Goal: Task Accomplishment & Management: Use online tool/utility

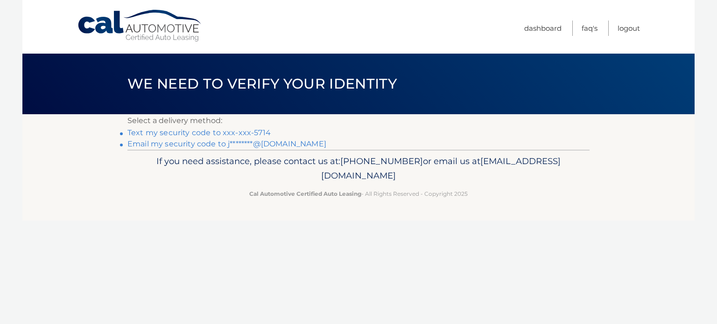
click at [271, 145] on link "Email my security code to j********@gmail.com" at bounding box center [226, 144] width 199 height 9
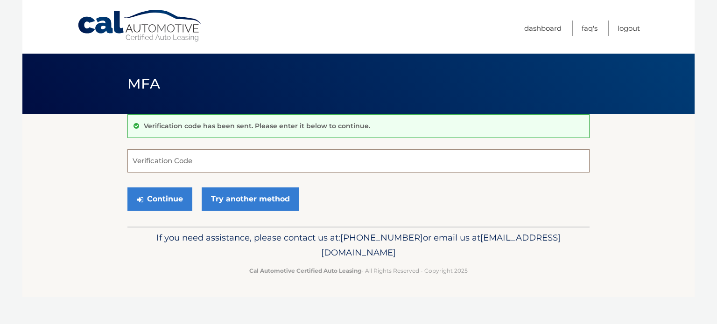
click at [259, 157] on input "Verification Code" at bounding box center [358, 160] width 462 height 23
type input "584162"
click at [127, 188] on button "Continue" at bounding box center [159, 199] width 65 height 23
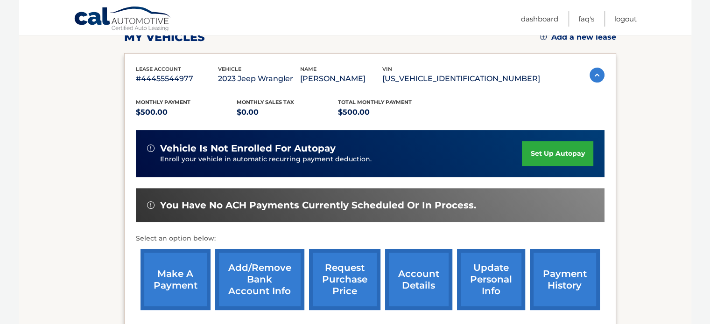
scroll to position [170, 0]
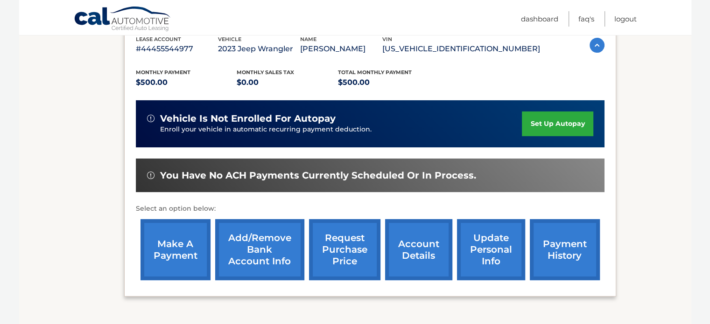
click at [185, 261] on link "make a payment" at bounding box center [176, 249] width 70 height 61
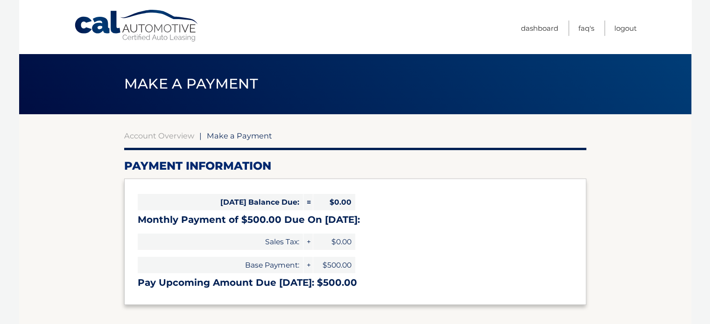
select select "ZWQzNzMxNTYtNWI4Mi00N2Y5LTgwZTQtMGQ1Njc3NmRkMWYw"
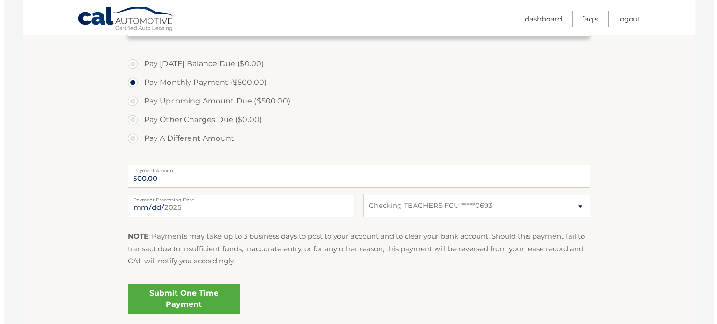
scroll to position [269, 0]
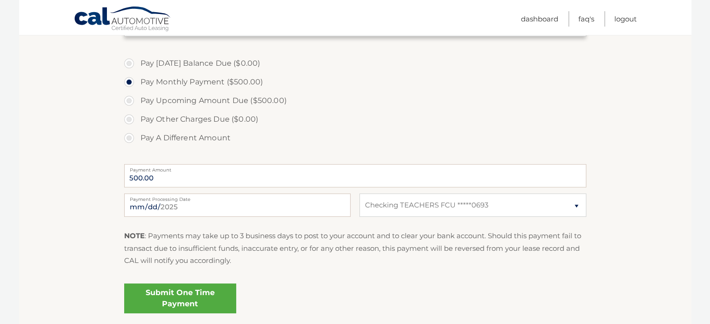
click at [179, 295] on link "Submit One Time Payment" at bounding box center [180, 299] width 112 height 30
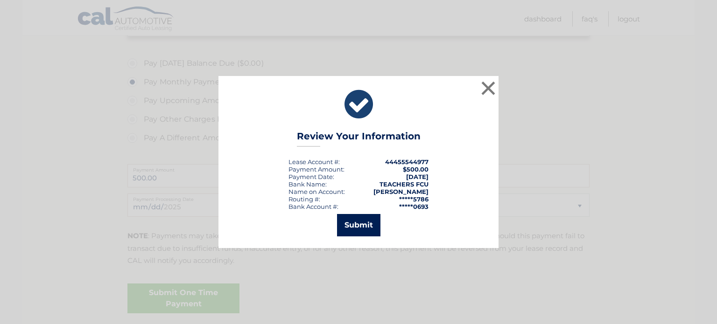
click at [360, 223] on button "Submit" at bounding box center [358, 225] width 43 height 22
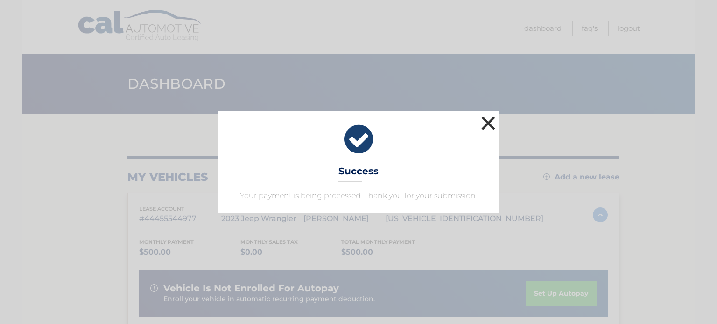
click at [480, 122] on button "×" at bounding box center [488, 123] width 19 height 19
